Goal: Check status

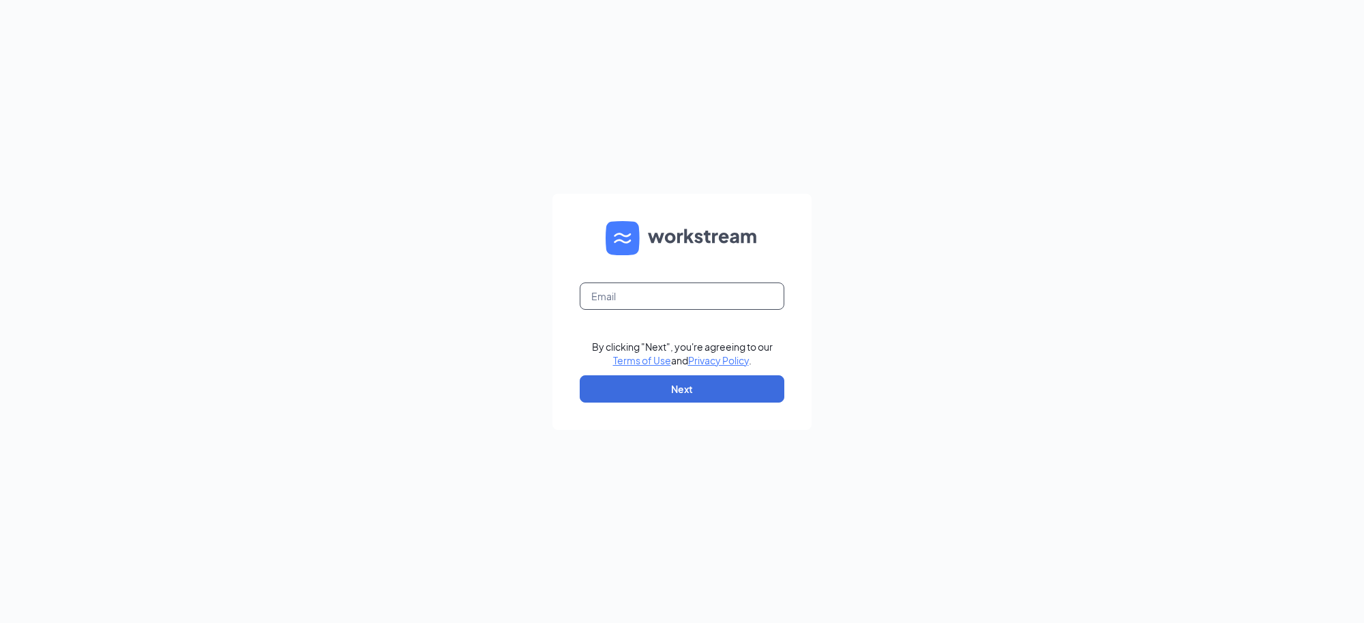
click at [648, 290] on input "text" at bounding box center [682, 295] width 205 height 27
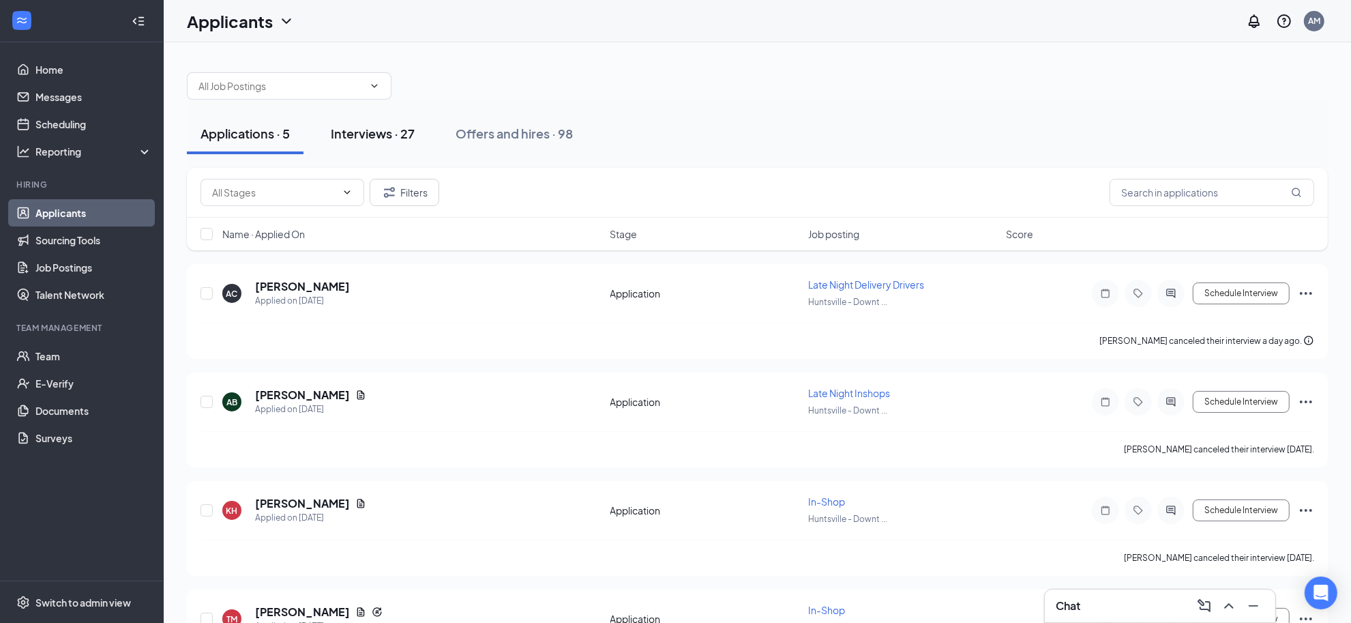
click at [389, 131] on div "Interviews · 27" at bounding box center [373, 133] width 84 height 17
